Goal: Check status

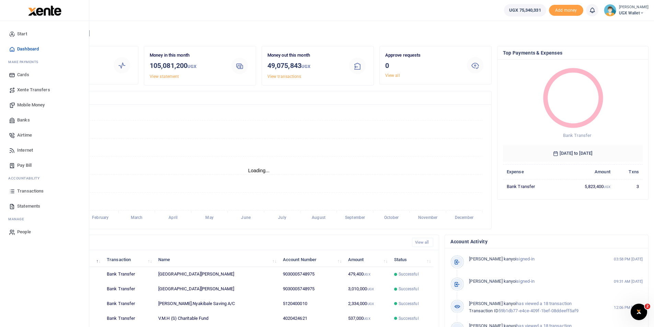
click at [32, 193] on span "Transactions" at bounding box center [30, 191] width 26 height 7
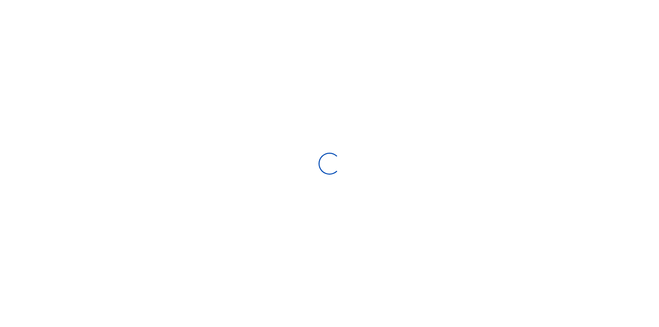
select select
type input "08/19/2025 - 09/17/2025"
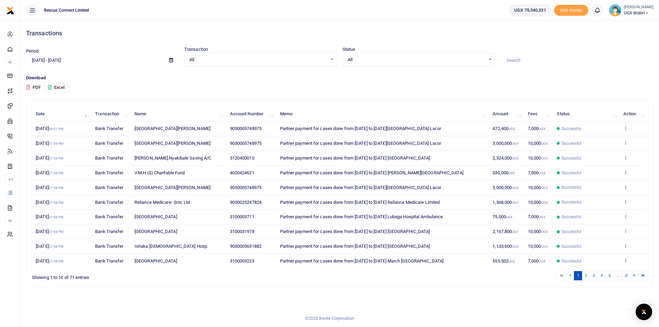
click at [518, 60] on input at bounding box center [577, 61] width 153 height 12
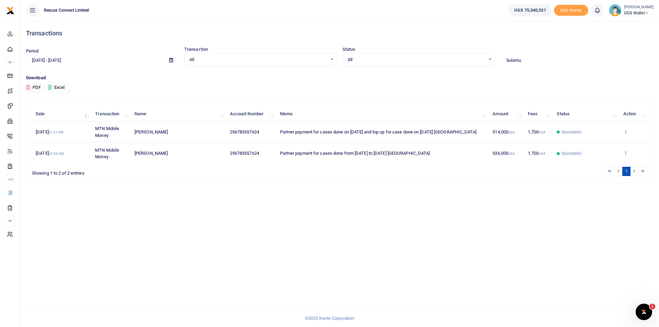
type input "bulamu"
